Goal: Navigation & Orientation: Find specific page/section

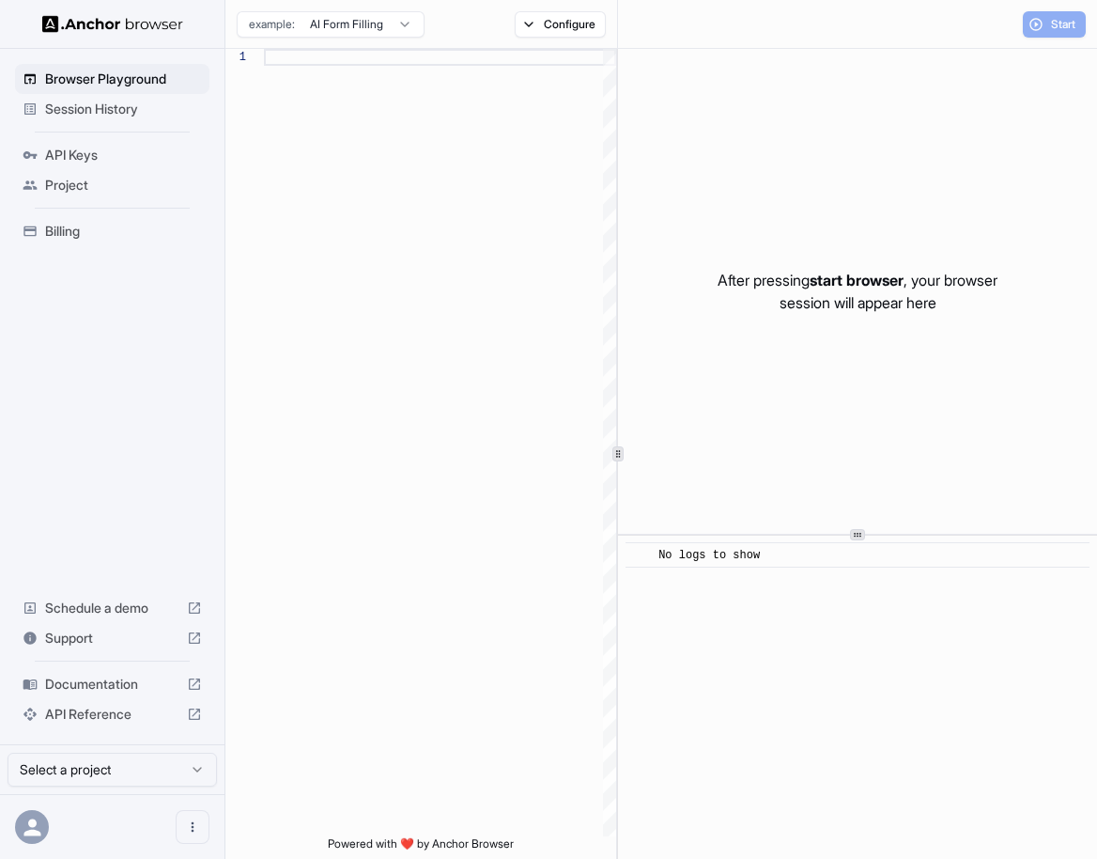
scroll to position [135, 0]
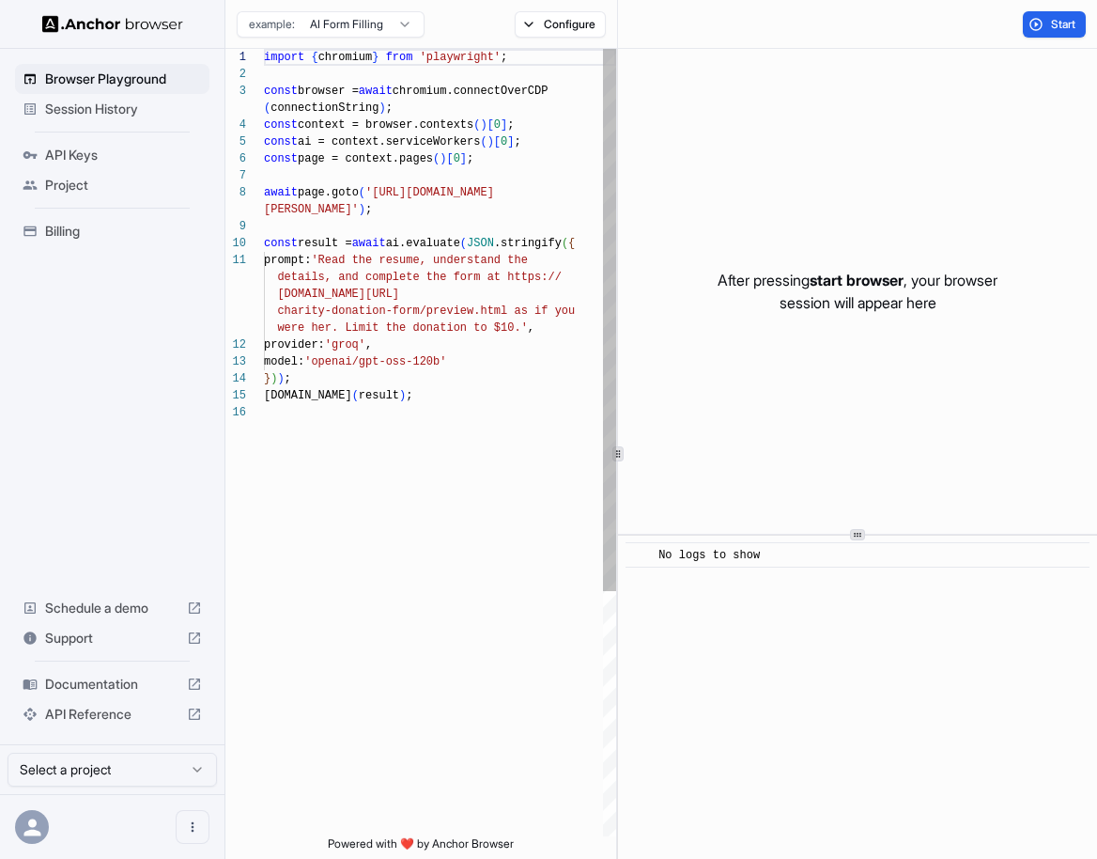
scroll to position [135, 0]
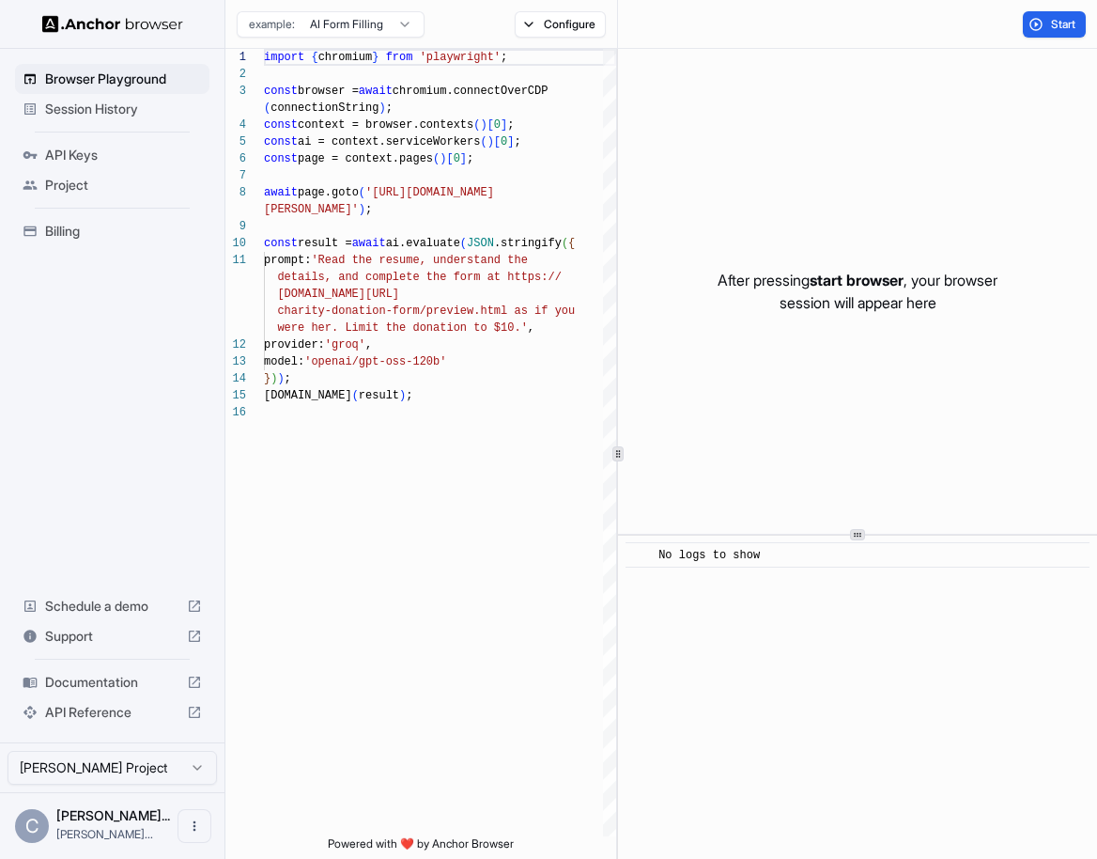
click at [40, 116] on div "Session History" at bounding box center [112, 109] width 194 height 30
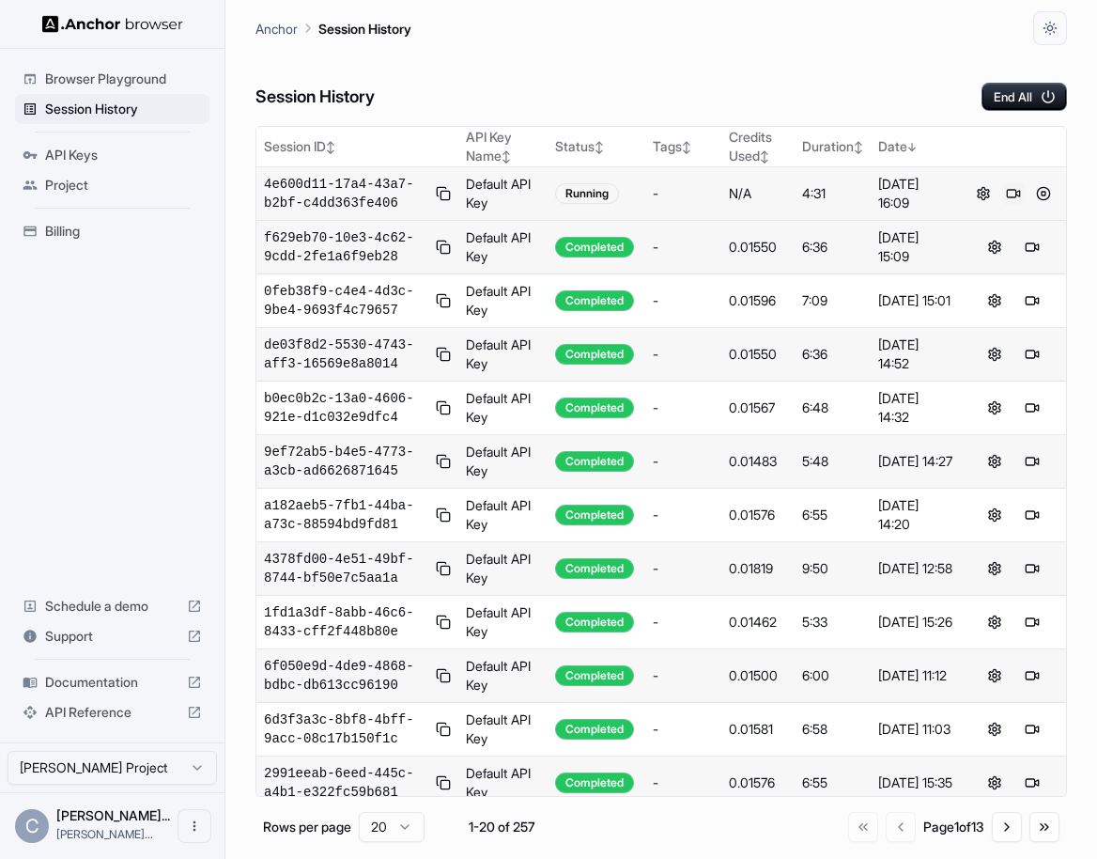
click at [1006, 196] on button at bounding box center [1013, 193] width 23 height 23
